Goal: Information Seeking & Learning: Learn about a topic

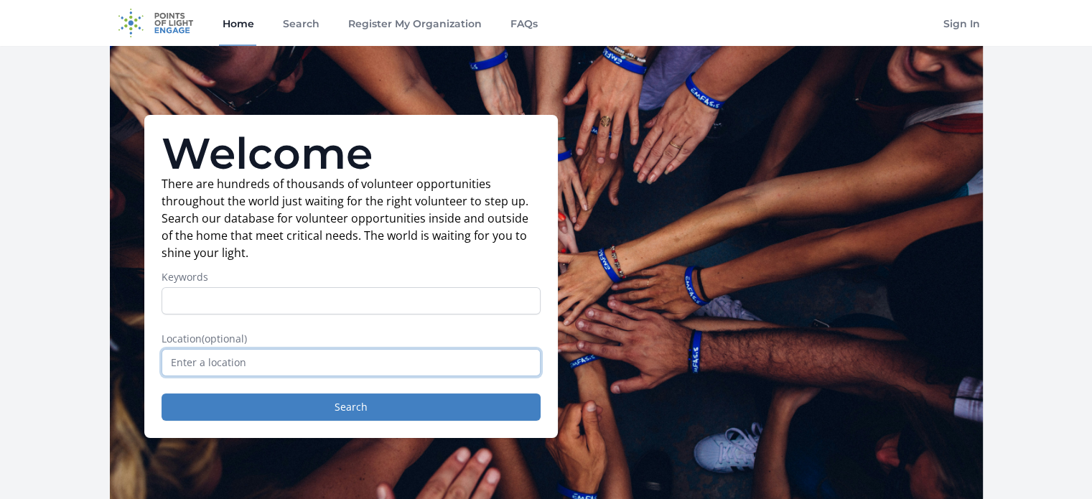
click at [212, 359] on input "text" at bounding box center [351, 362] width 379 height 27
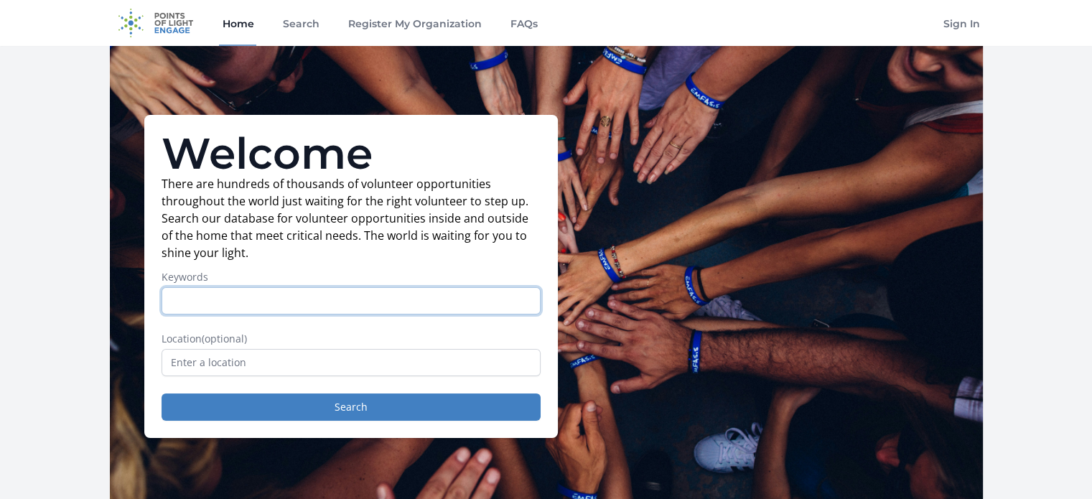
click at [229, 302] on input "Keywords" at bounding box center [351, 300] width 379 height 27
type input "m"
type input "health"
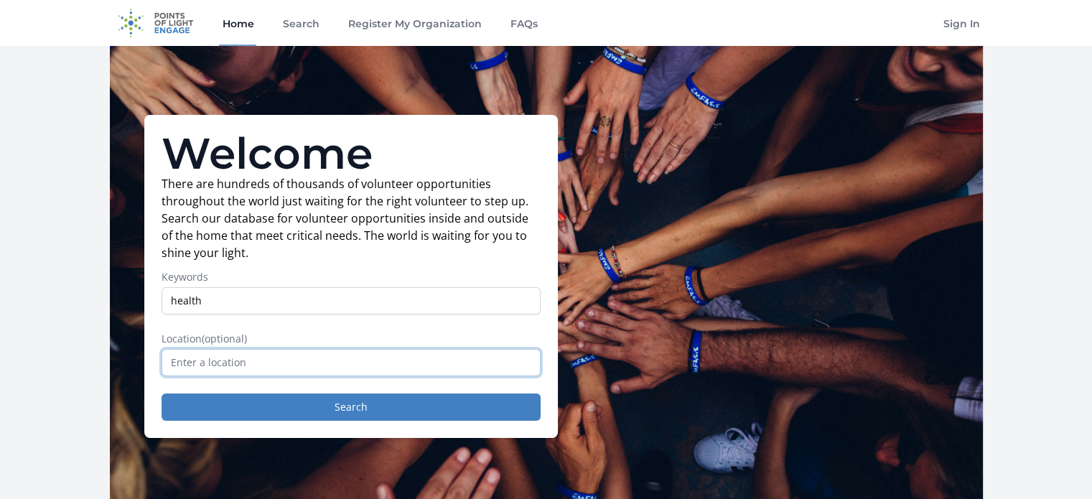
click at [248, 366] on input "text" at bounding box center [351, 362] width 379 height 27
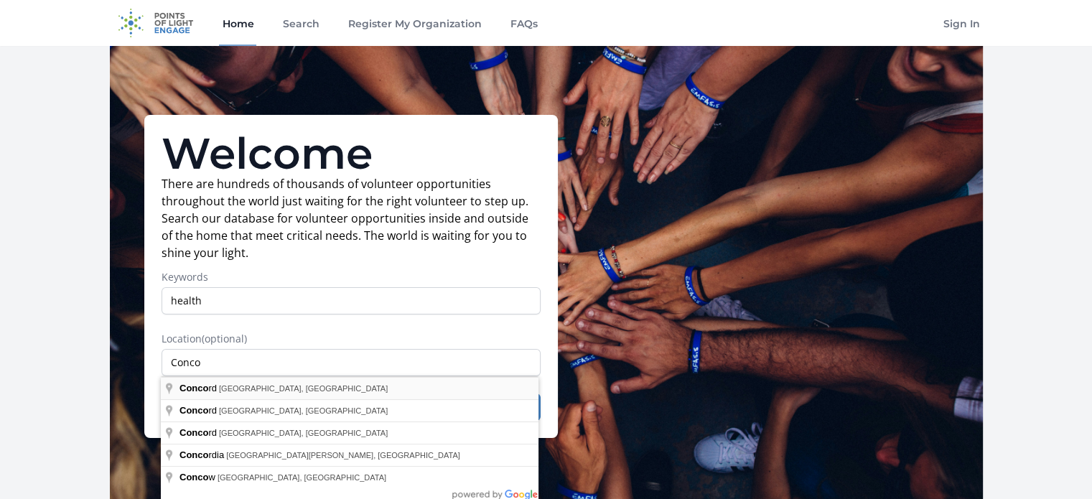
type input "Concord, CA, USA"
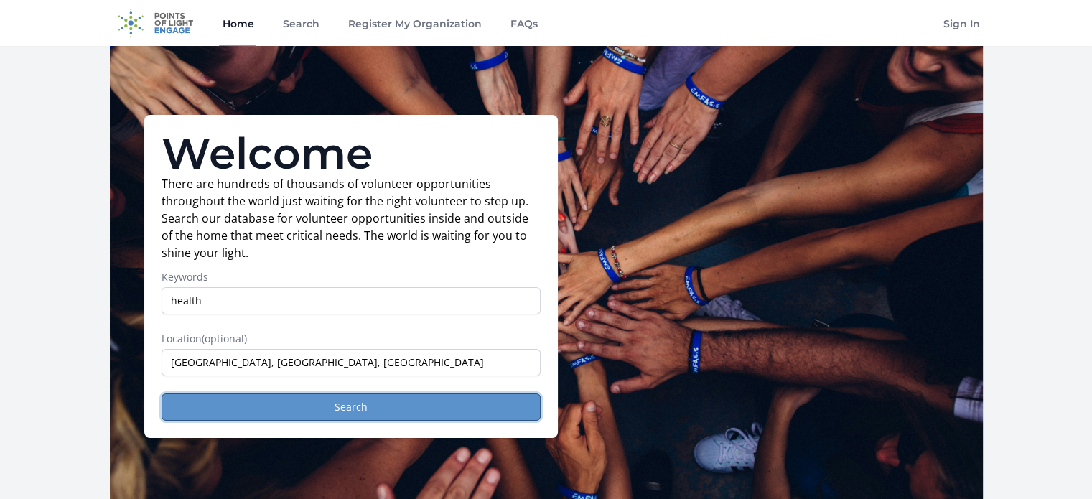
click at [291, 411] on button "Search" at bounding box center [351, 406] width 379 height 27
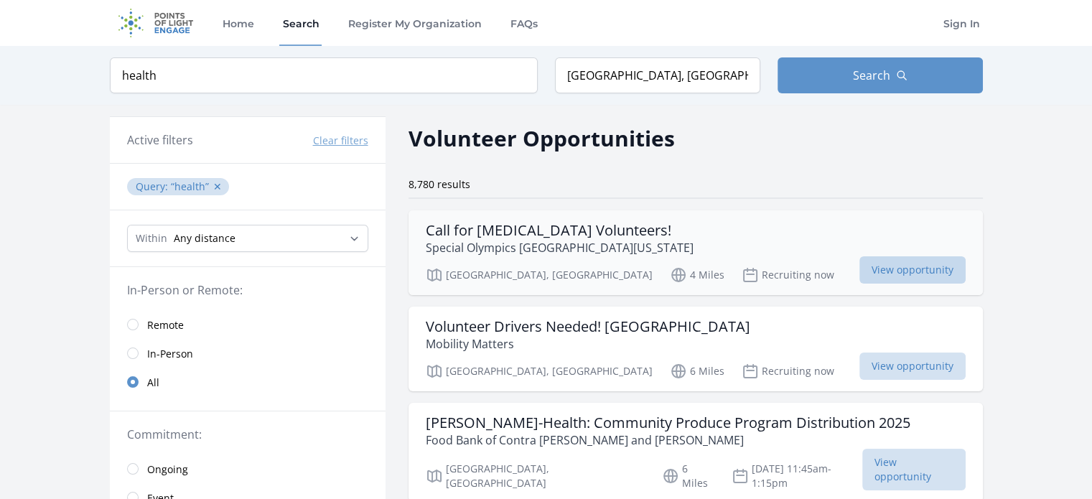
click at [936, 266] on span "View opportunity" at bounding box center [912, 269] width 106 height 27
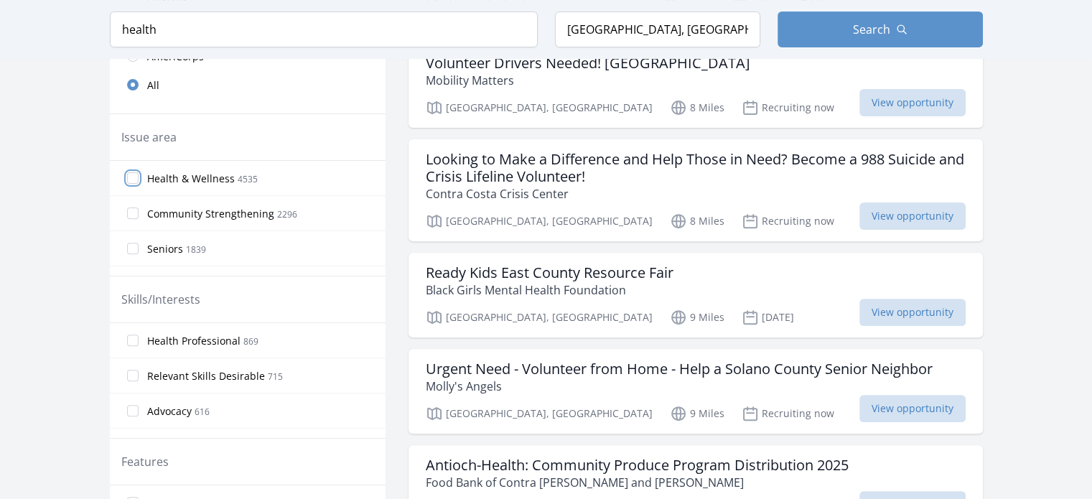
click at [131, 180] on input "Health & Wellness 4535" at bounding box center [132, 177] width 11 height 11
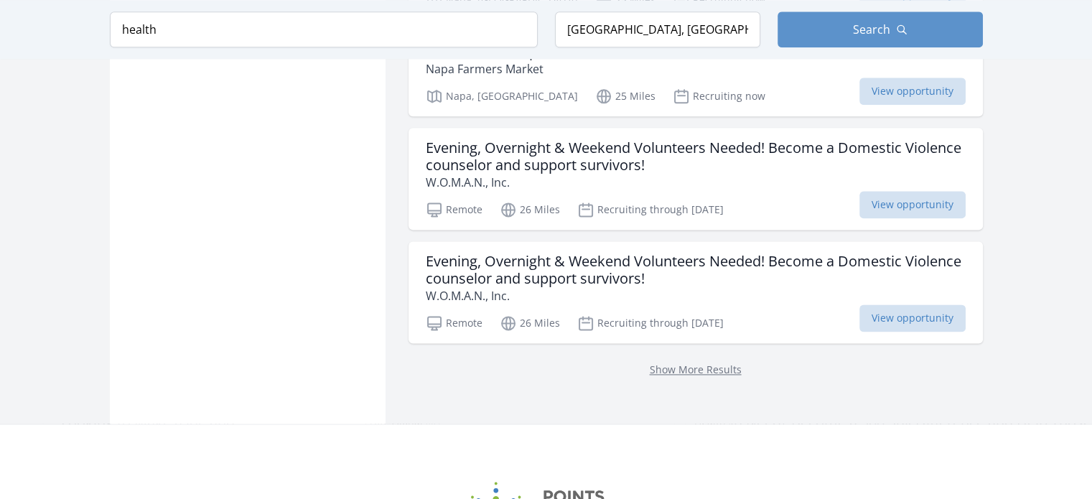
scroll to position [1883, 0]
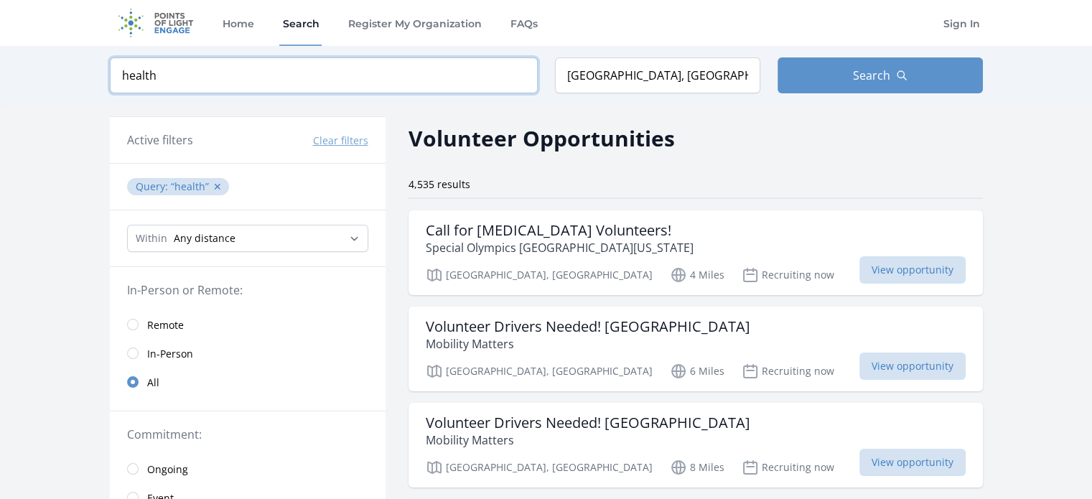
drag, startPoint x: 197, startPoint y: 78, endPoint x: 15, endPoint y: 90, distance: 182.7
click at [15, 90] on div "Keyword health Location Concord, CA, USA Search" at bounding box center [546, 75] width 1092 height 59
click button "submit" at bounding box center [0, 0] width 0 height 0
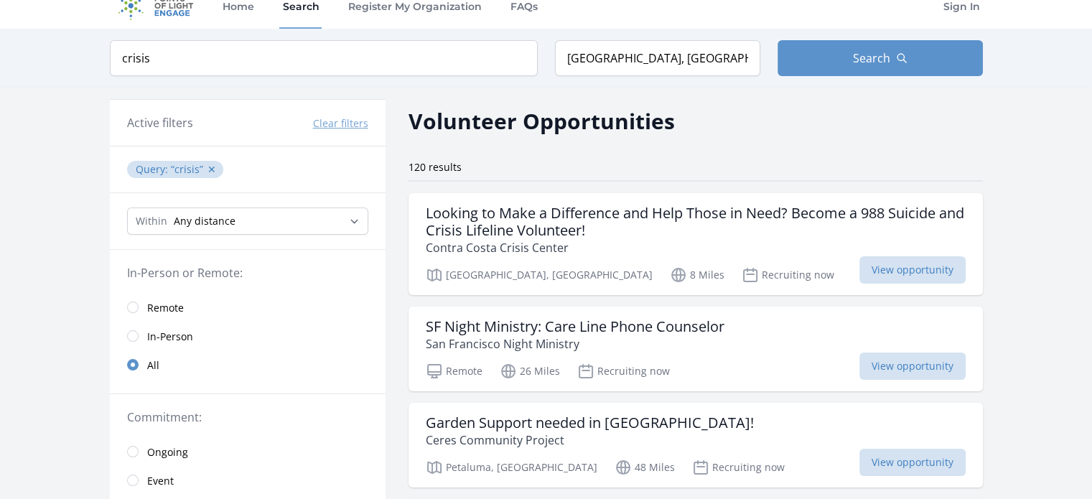
scroll to position [17, 0]
click at [894, 274] on span "View opportunity" at bounding box center [912, 269] width 106 height 27
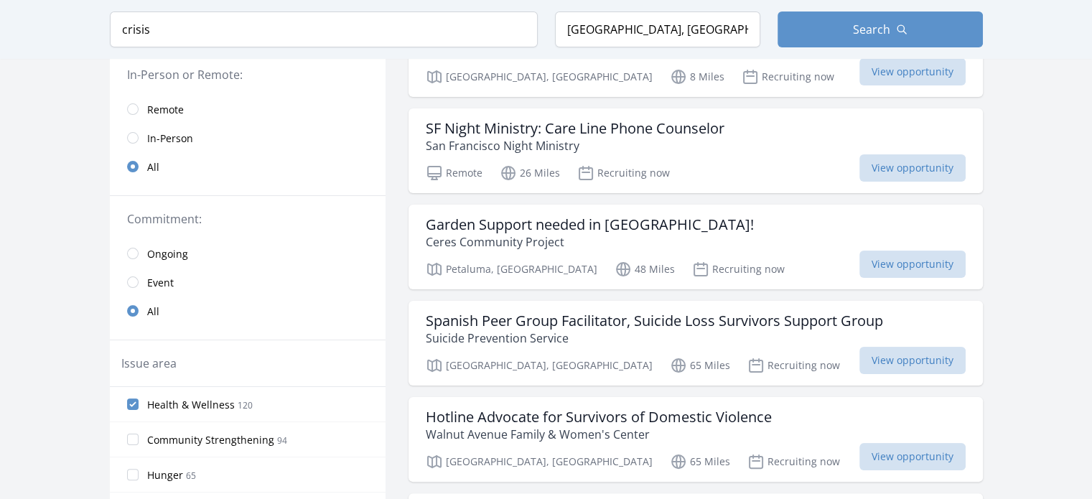
scroll to position [0, 0]
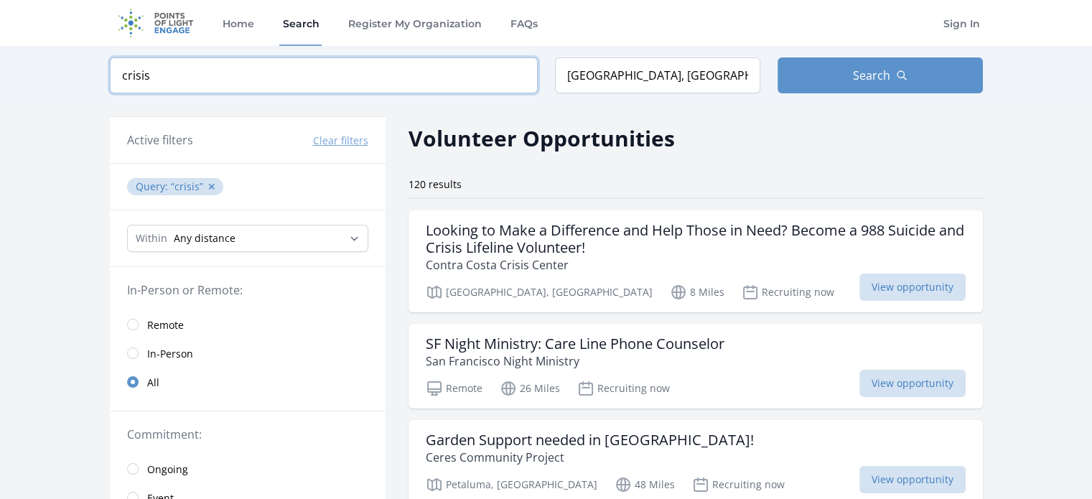
drag, startPoint x: 237, startPoint y: 72, endPoint x: 36, endPoint y: 69, distance: 201.0
click at [36, 69] on div "Keyword crisis Location Concord, CA, USA Search" at bounding box center [546, 75] width 1092 height 59
click button "submit" at bounding box center [0, 0] width 0 height 0
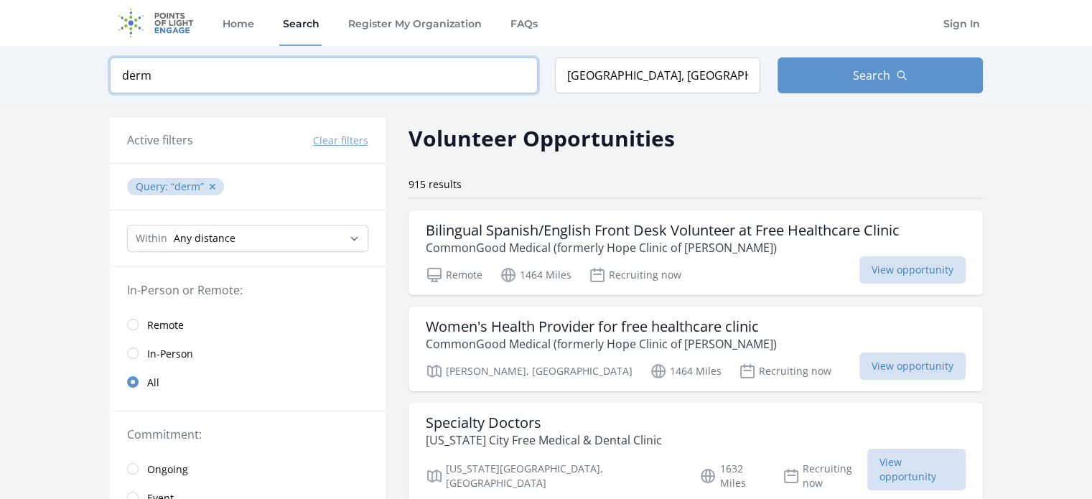
click at [198, 74] on input "derm" at bounding box center [324, 75] width 428 height 36
click button "submit" at bounding box center [0, 0] width 0 height 0
click at [205, 73] on input "dermatology" at bounding box center [324, 75] width 428 height 36
type input "d"
type input "surgery"
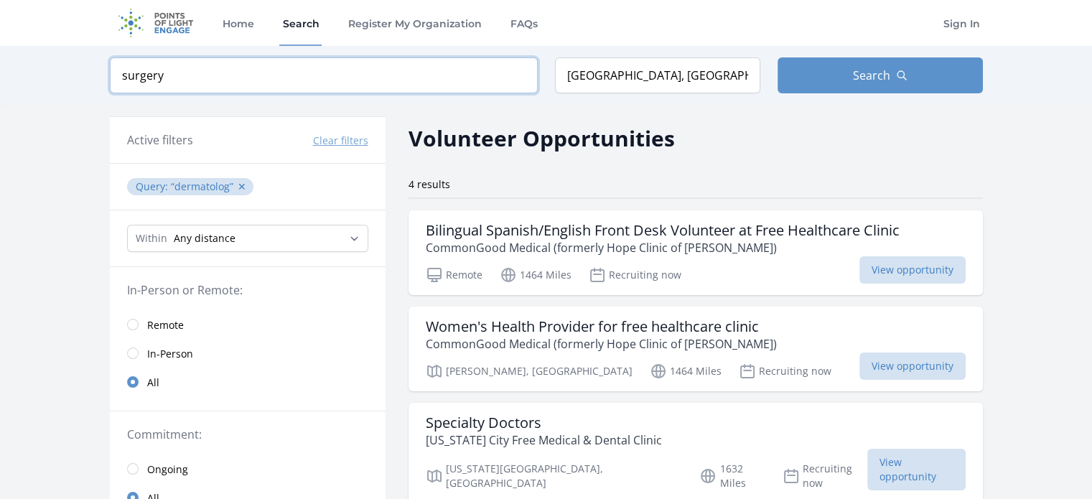
click button "submit" at bounding box center [0, 0] width 0 height 0
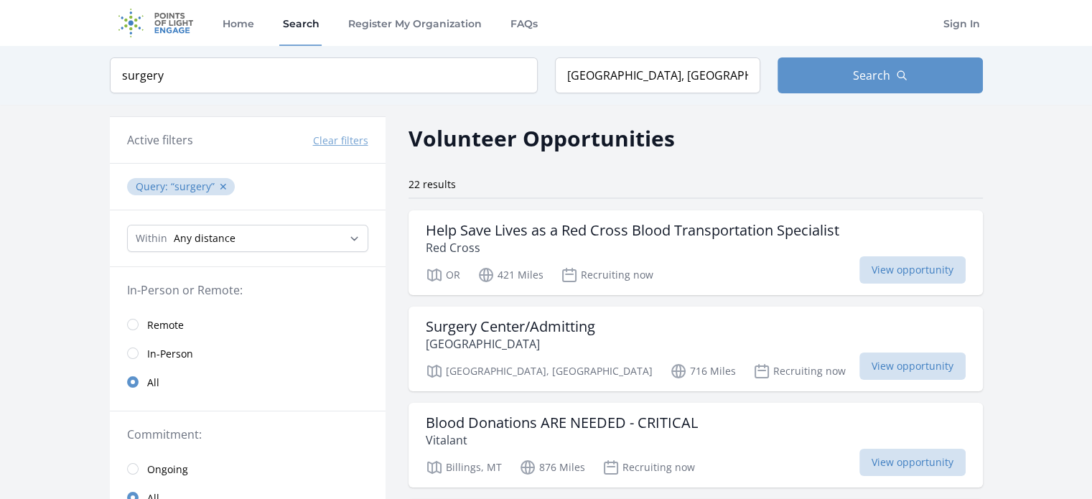
scroll to position [46, 0]
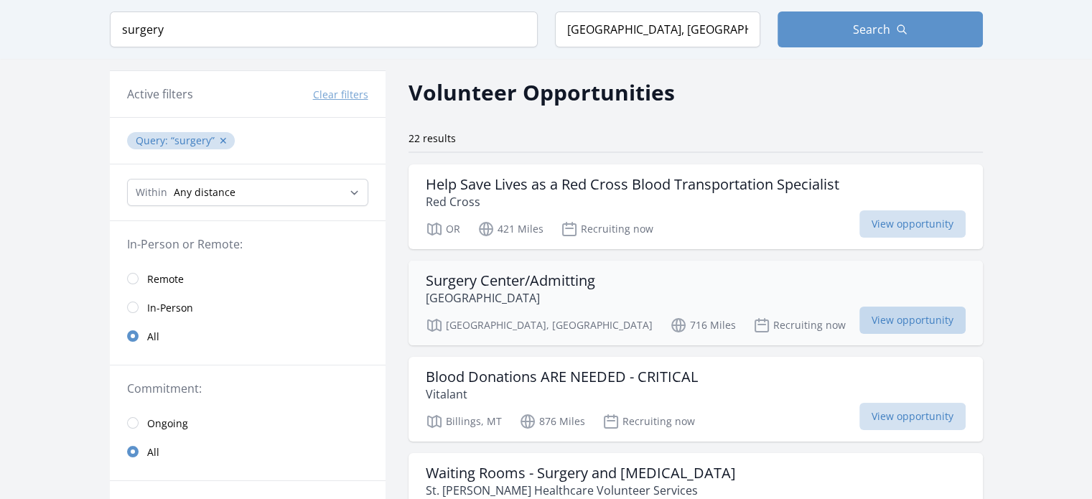
click at [885, 317] on span "View opportunity" at bounding box center [912, 320] width 106 height 27
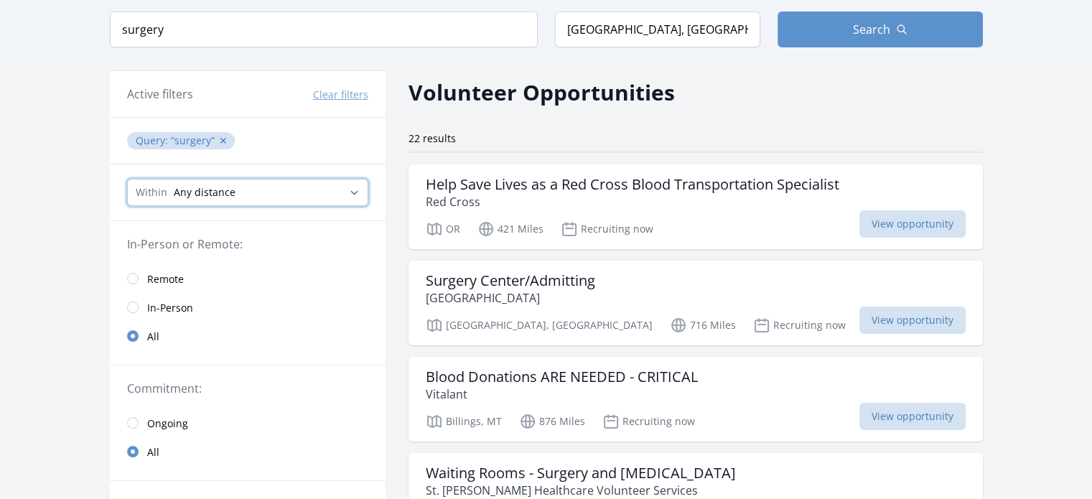
click at [279, 192] on select "Any distance , 5 Miles , 20 Miles , 50 Miles , 100 Miles" at bounding box center [247, 192] width 241 height 27
select select "160934"
click at [127, 179] on select "Any distance , 5 Miles , 20 Miles , 50 Miles , 100 Miles" at bounding box center [247, 192] width 241 height 27
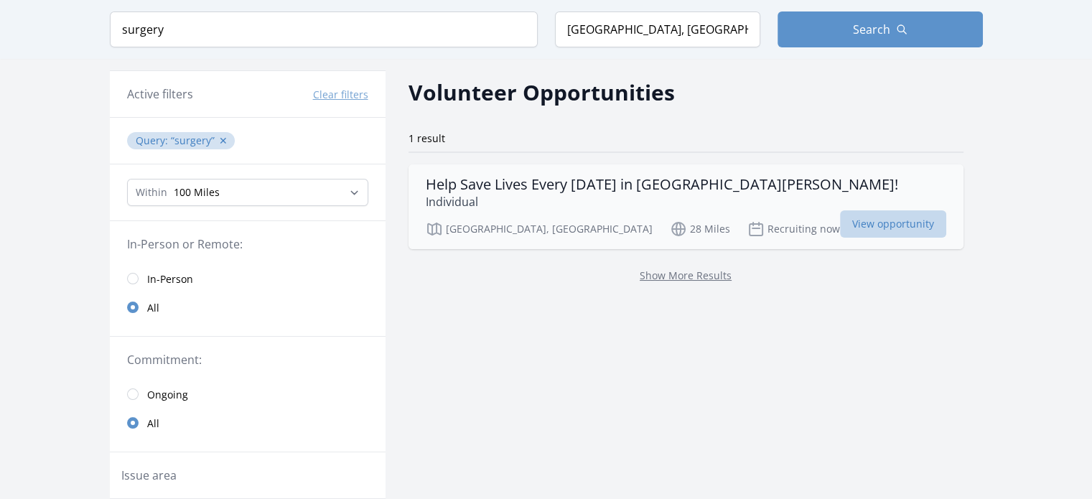
click at [840, 216] on span "View opportunity" at bounding box center [893, 223] width 106 height 27
drag, startPoint x: 231, startPoint y: 33, endPoint x: 75, endPoint y: 30, distance: 156.5
click at [75, 30] on div "Keyword surgery Location Concord, CA, USA Search" at bounding box center [546, 29] width 1092 height 59
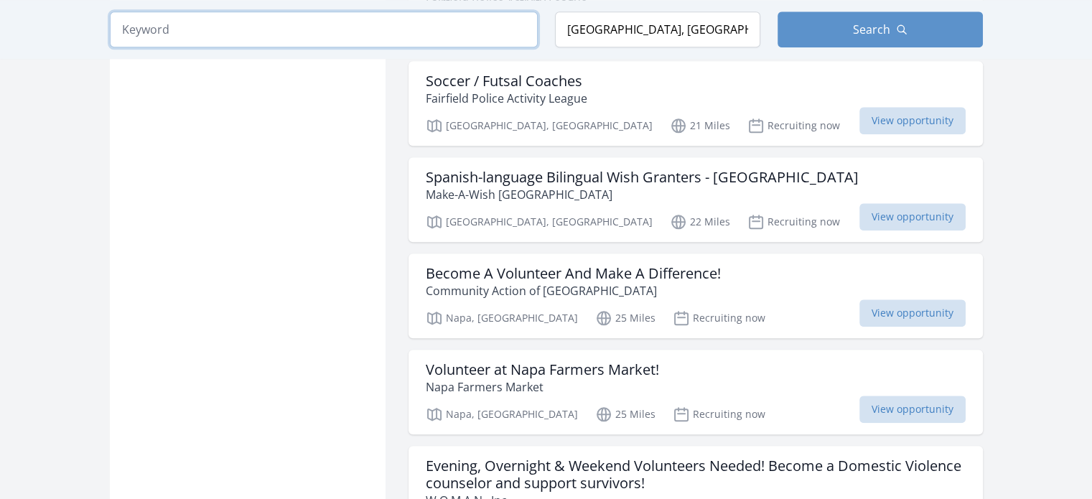
scroll to position [1545, 0]
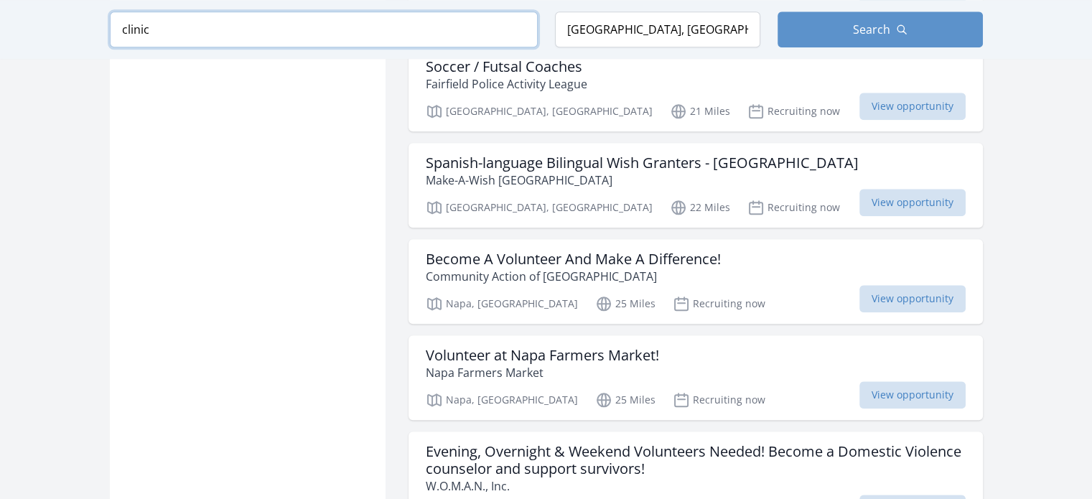
click button "submit" at bounding box center [0, 0] width 0 height 0
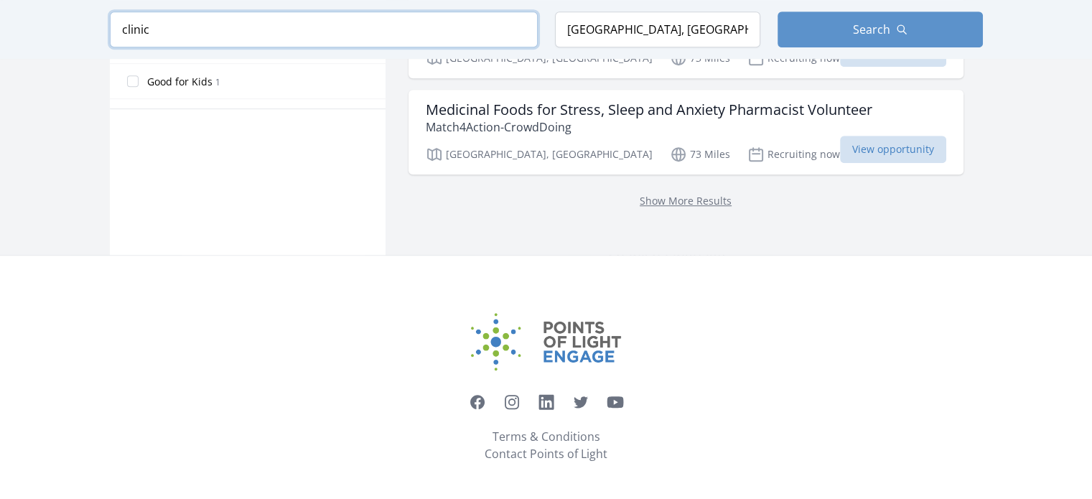
click at [214, 29] on input "clinic" at bounding box center [324, 29] width 428 height 36
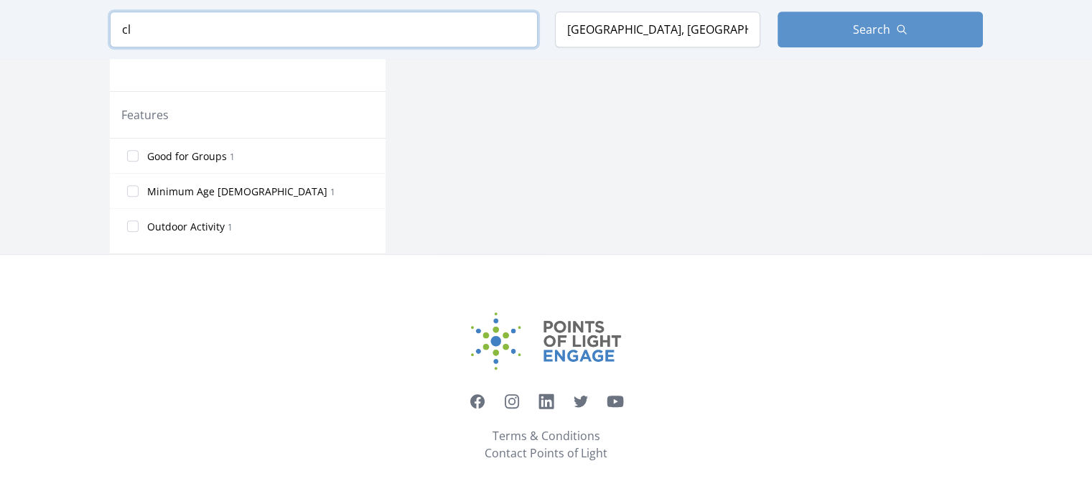
type input "c"
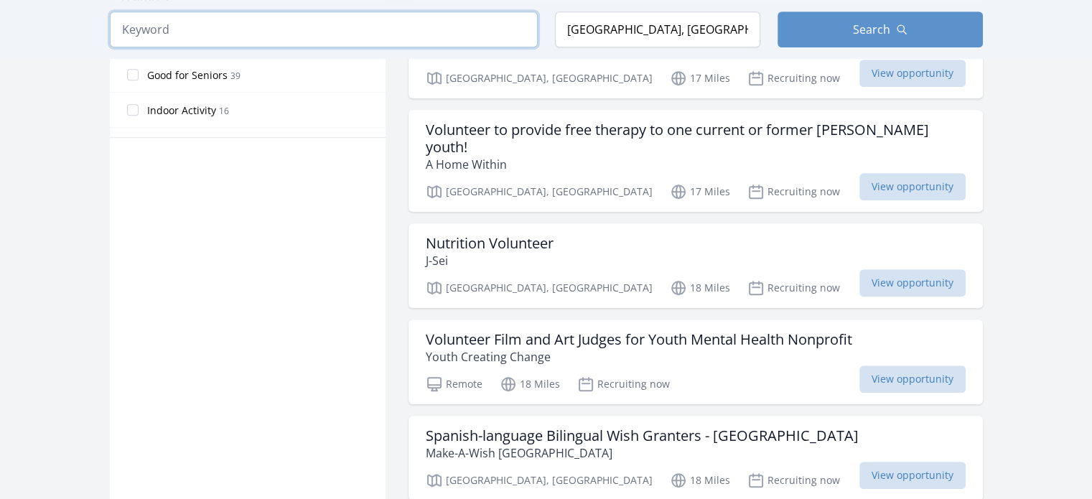
scroll to position [916, 0]
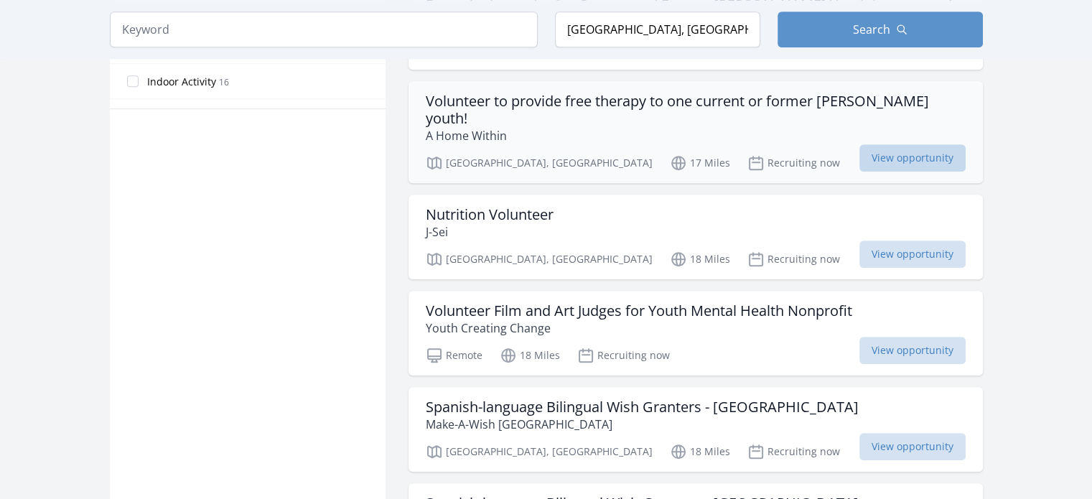
click at [914, 155] on span "View opportunity" at bounding box center [912, 157] width 106 height 27
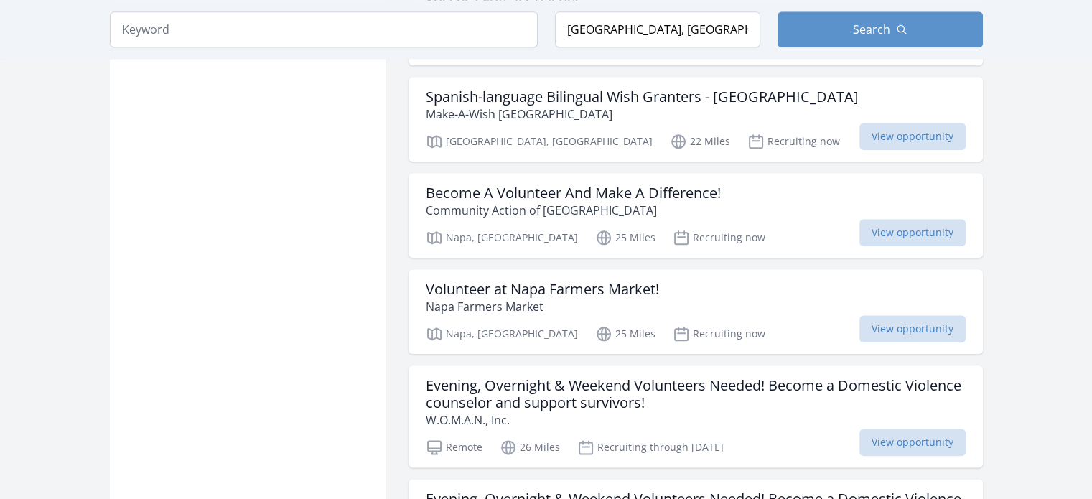
scroll to position [1620, 0]
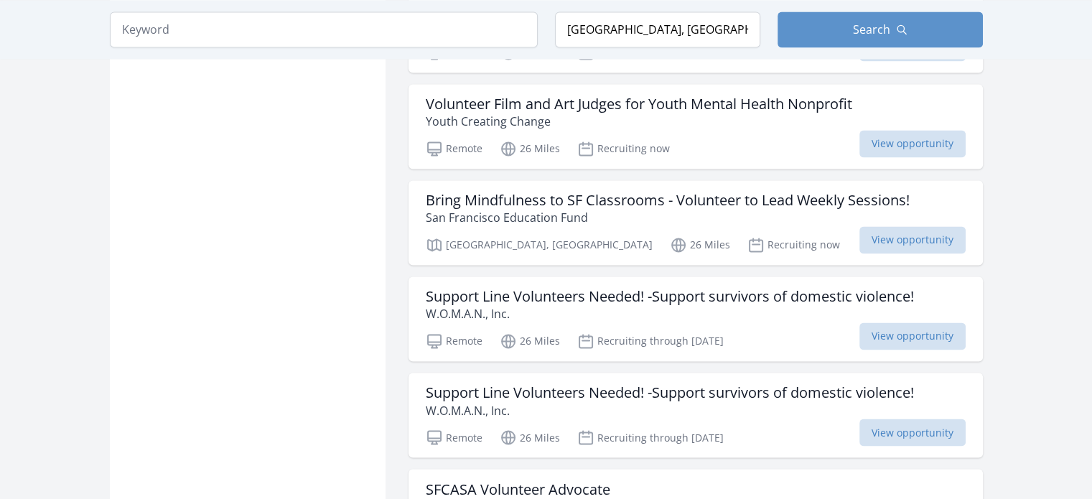
scroll to position [2337, 0]
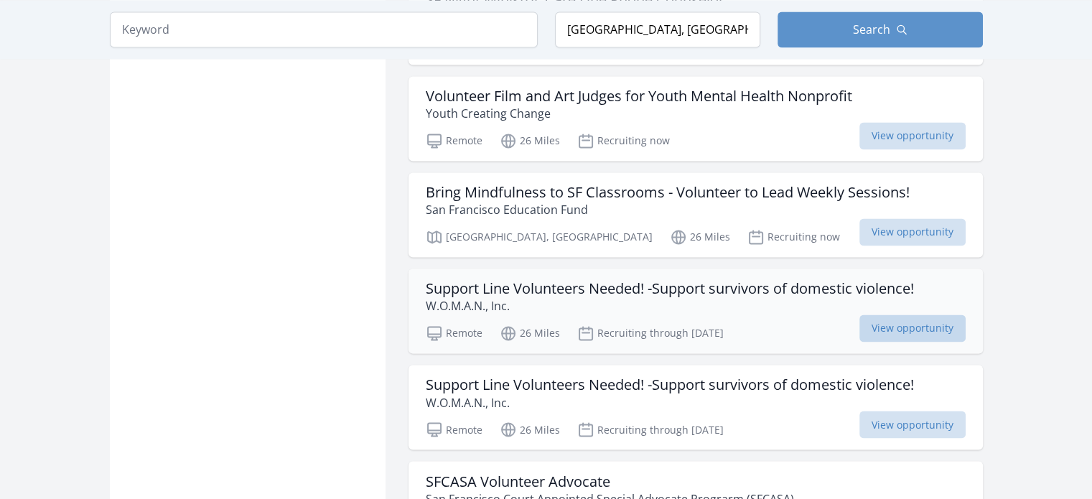
click at [882, 317] on span "View opportunity" at bounding box center [912, 327] width 106 height 27
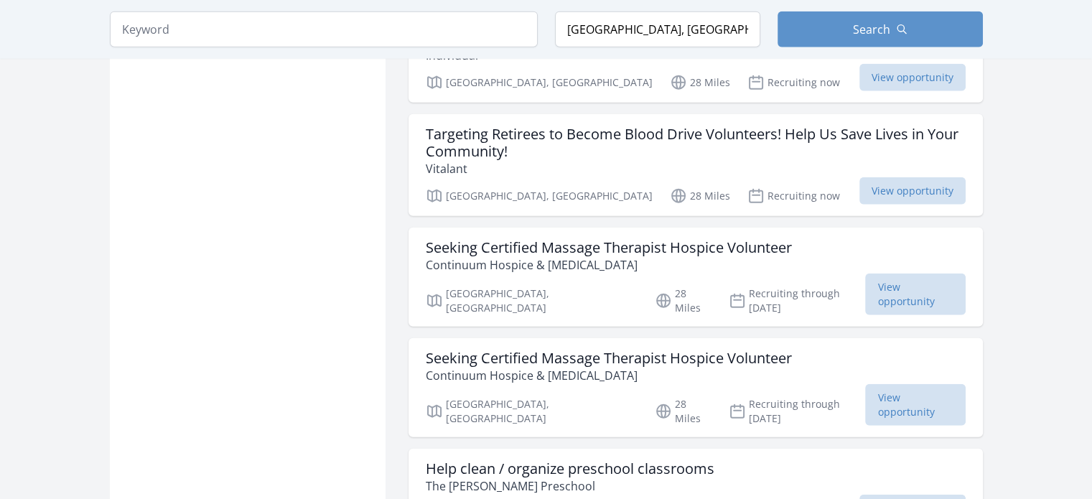
scroll to position [3568, 0]
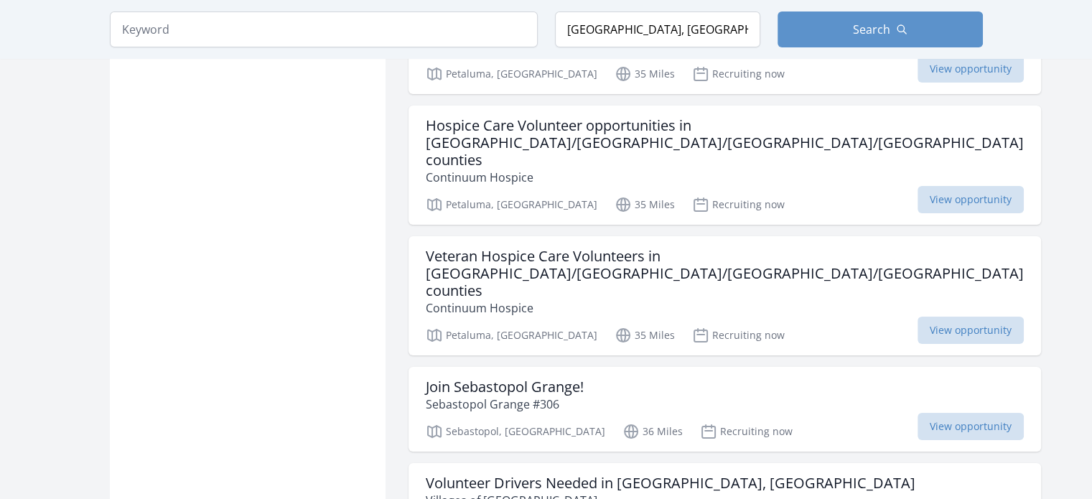
scroll to position [5520, 0]
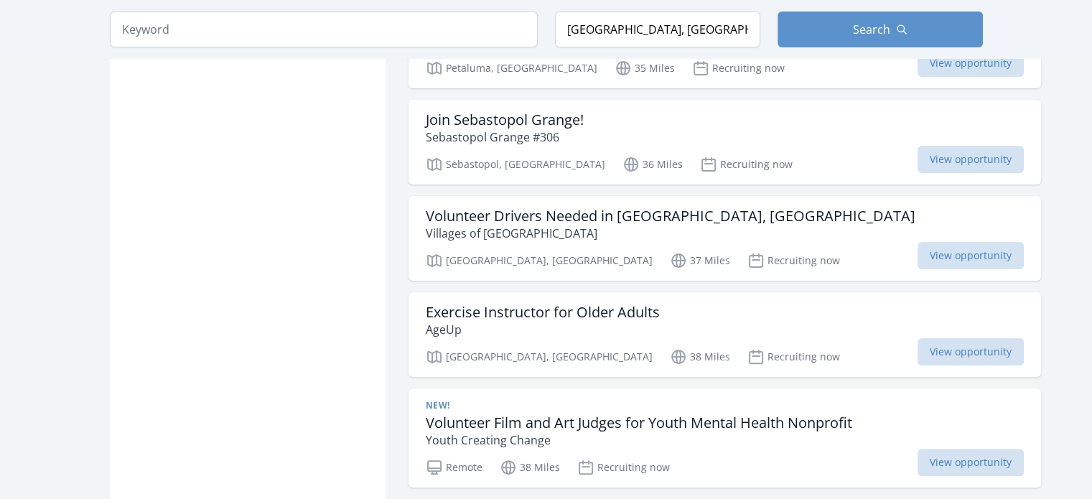
scroll to position [5785, 0]
click at [281, 29] on input "search" at bounding box center [324, 29] width 428 height 36
click button "submit" at bounding box center [0, 0] width 0 height 0
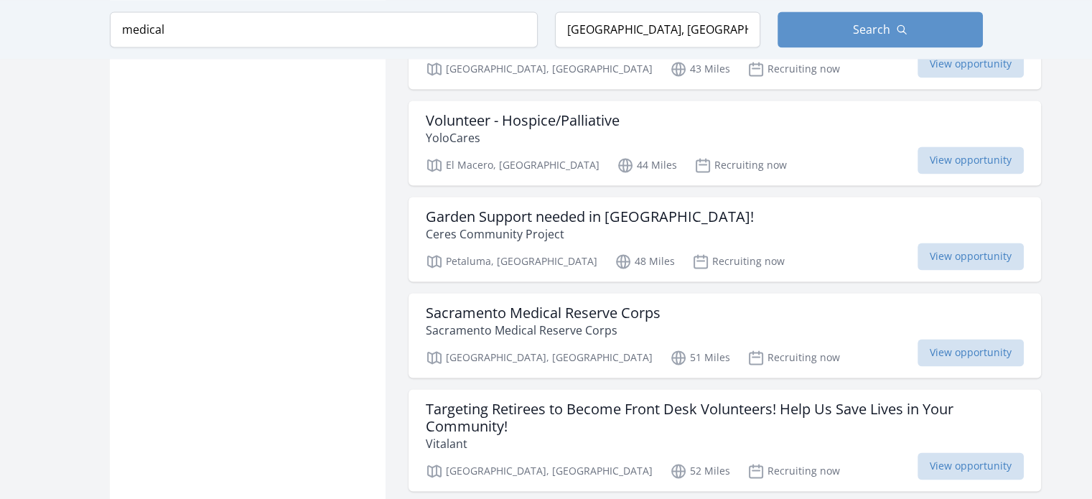
scroll to position [4087, 0]
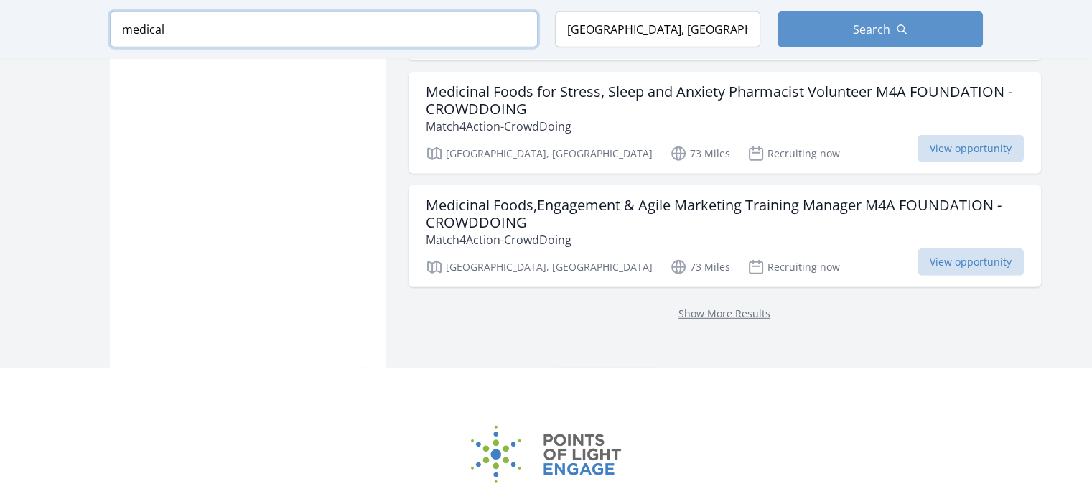
click at [281, 29] on input "medical" at bounding box center [324, 29] width 428 height 36
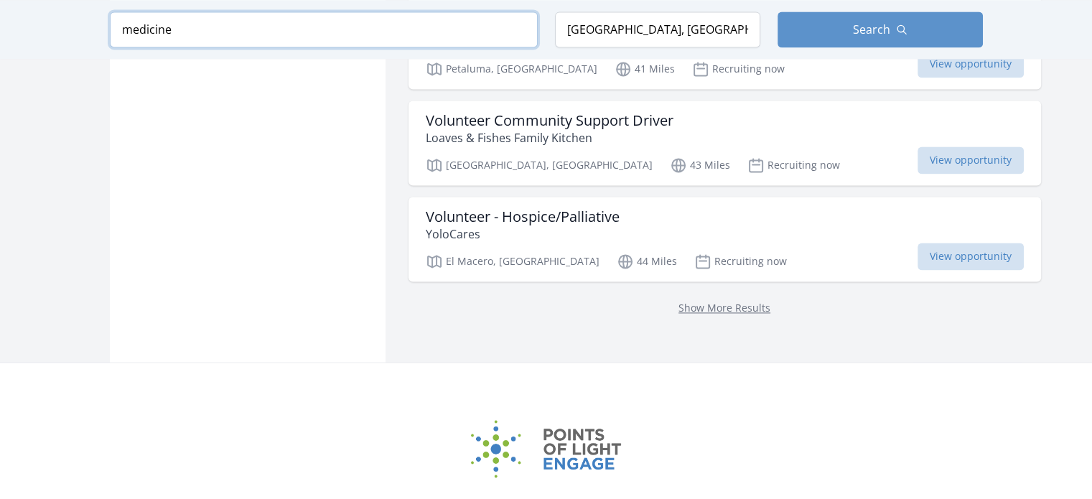
type input "medicine"
click button "submit" at bounding box center [0, 0] width 0 height 0
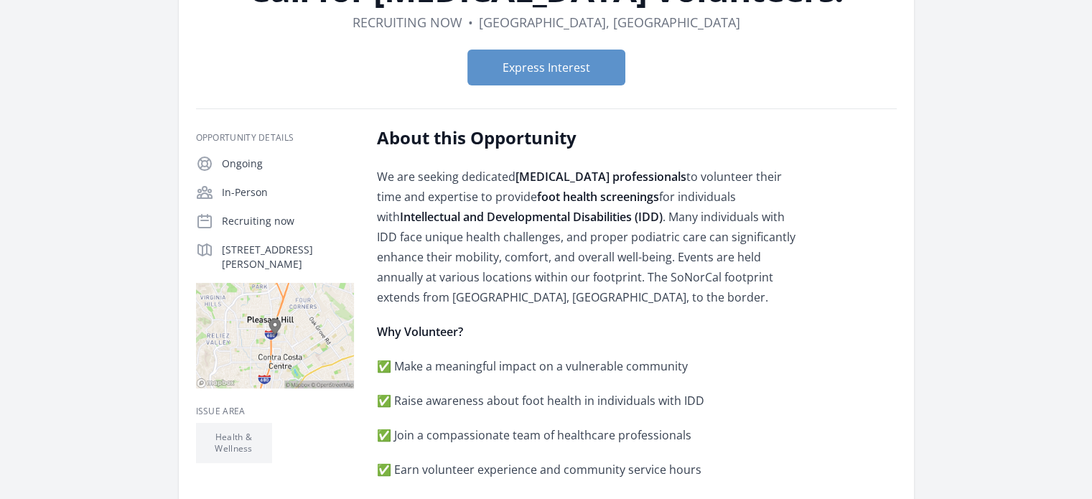
scroll to position [141, 0]
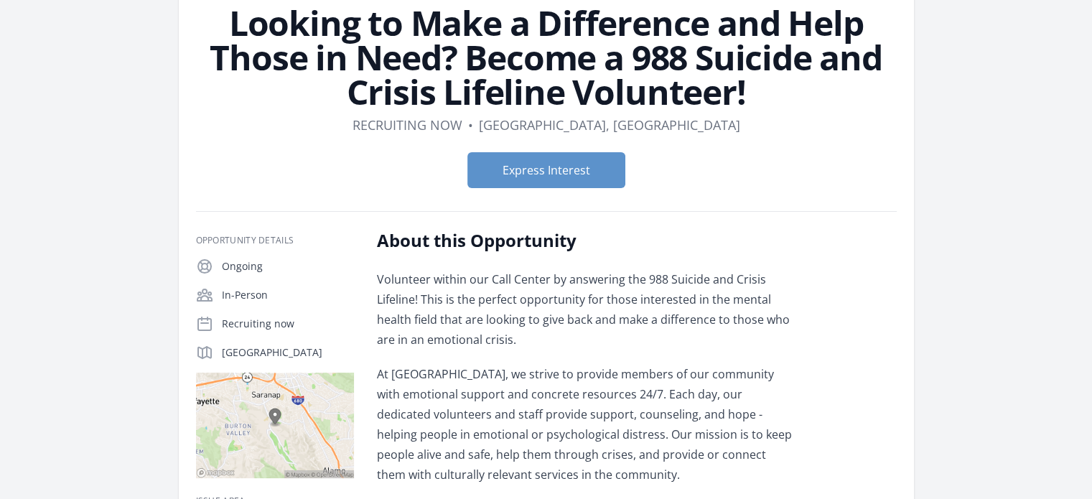
scroll to position [97, 0]
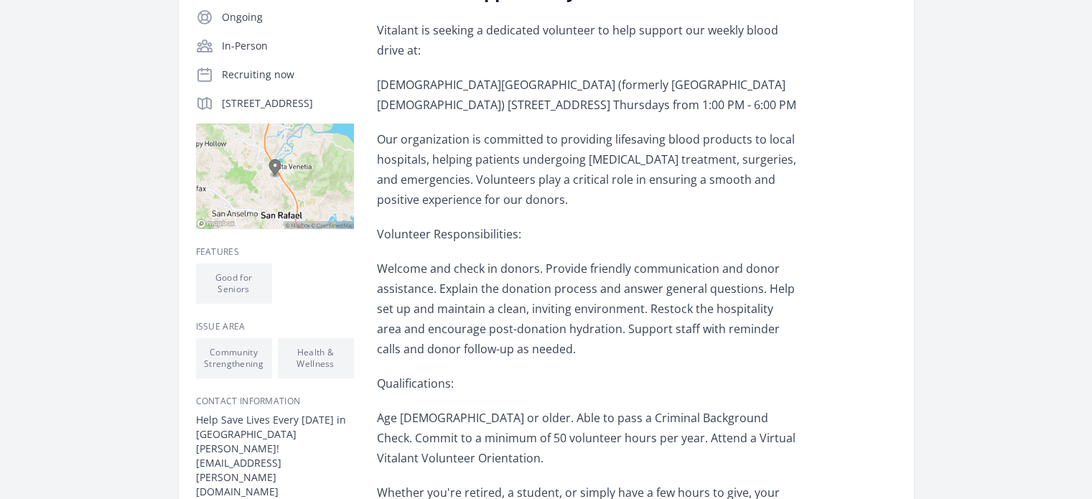
scroll to position [294, 0]
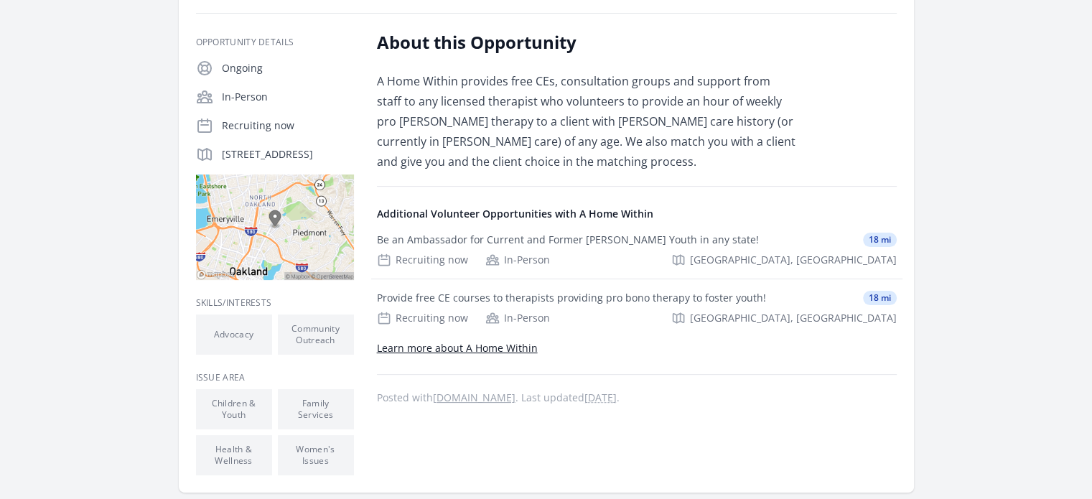
scroll to position [267, 0]
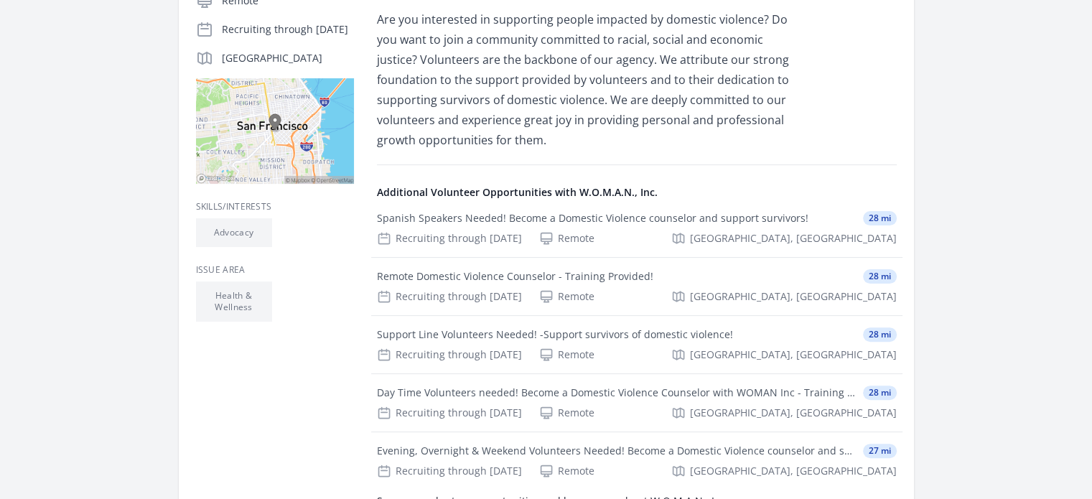
scroll to position [362, 0]
click at [790, 341] on div "Support Line Volunteers Needed! -Support survivors of domestic violence! 28 mi" at bounding box center [637, 336] width 520 height 14
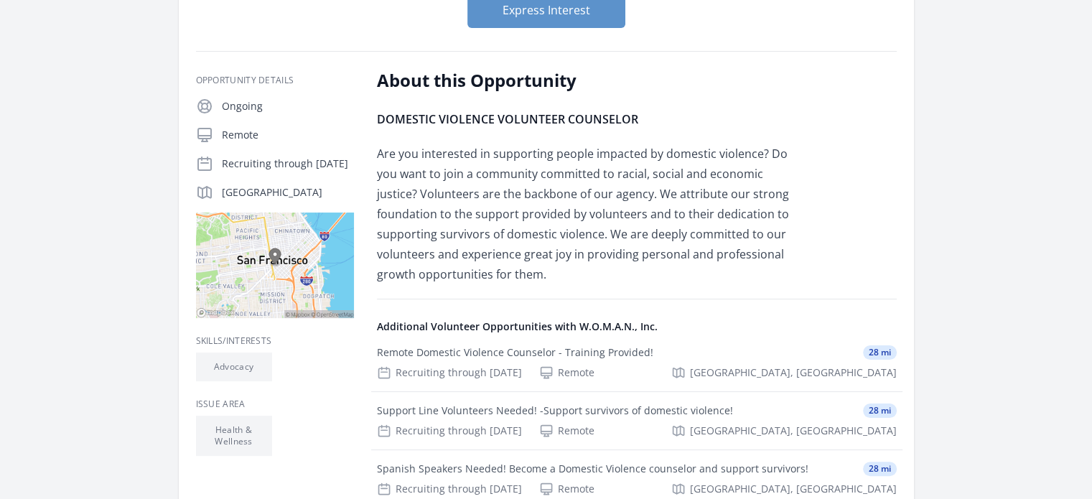
scroll to position [223, 0]
